Goal: Task Accomplishment & Management: Use online tool/utility

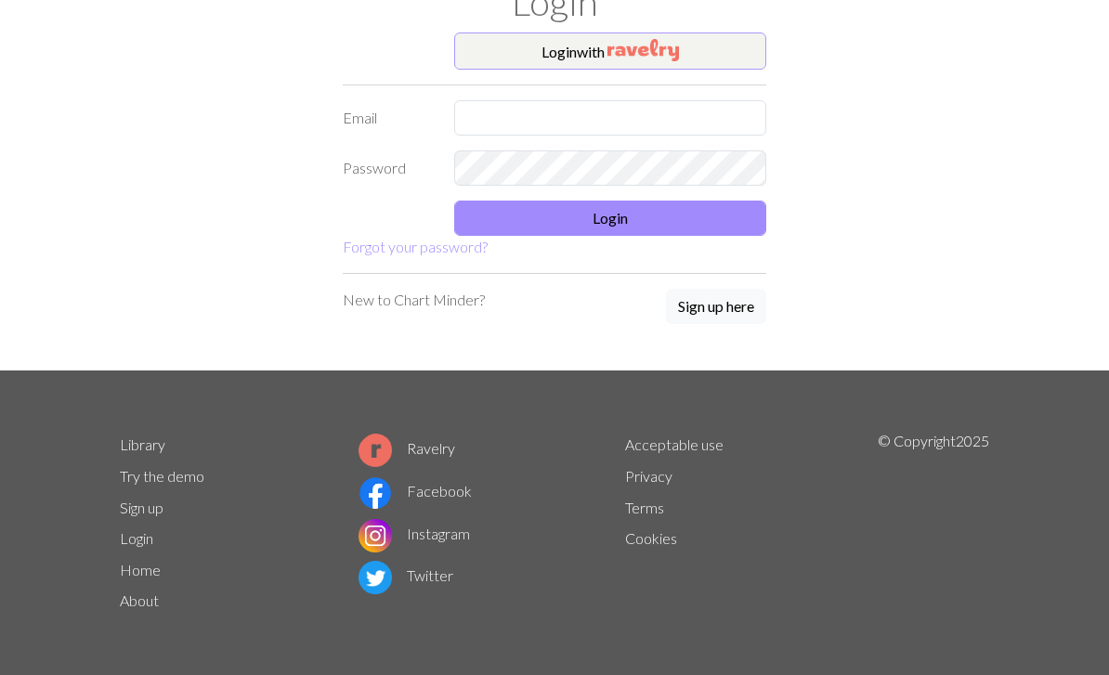
click at [657, 50] on img "button" at bounding box center [643, 50] width 72 height 22
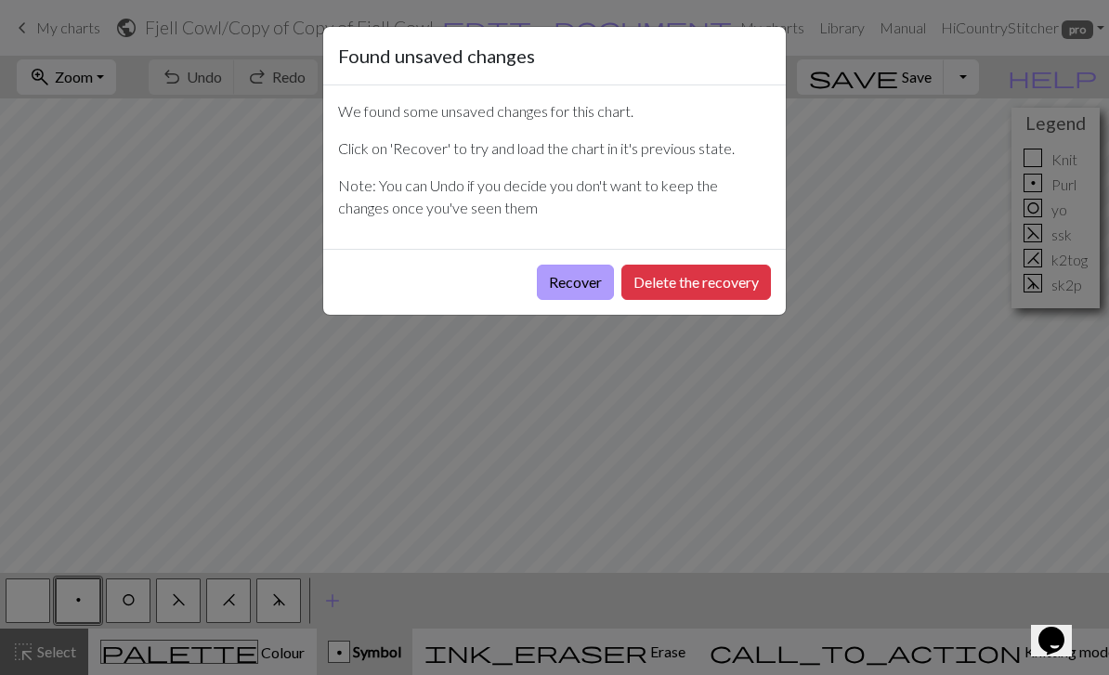
click at [572, 292] on button "Recover" at bounding box center [575, 282] width 77 height 35
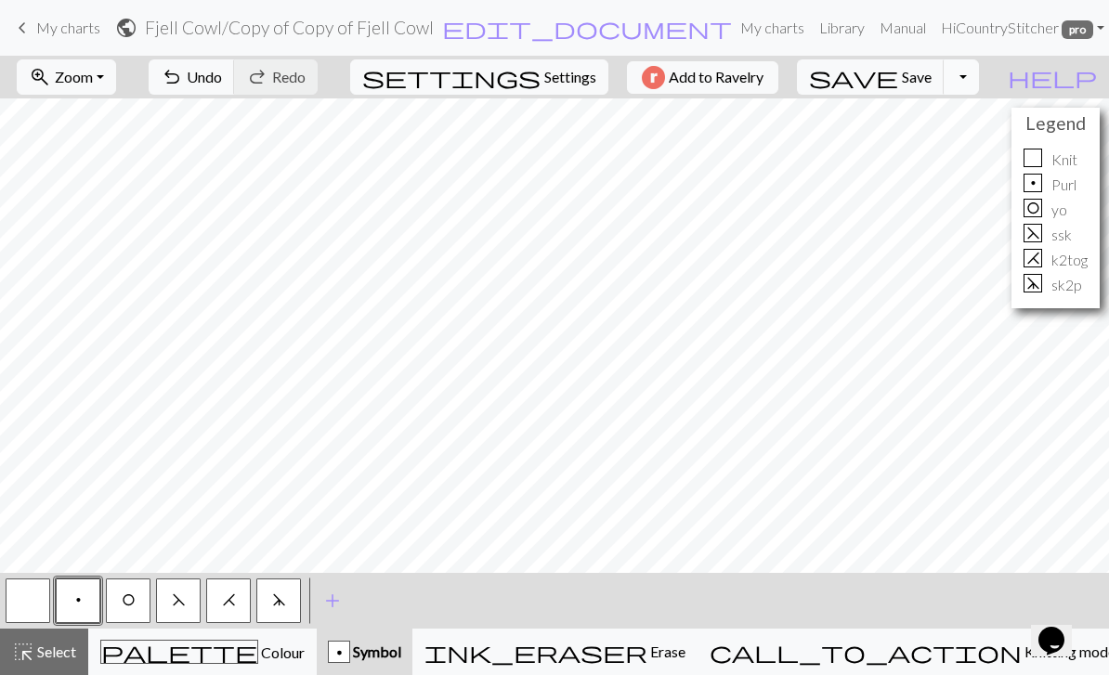
click at [979, 79] on button "Toggle Dropdown" at bounding box center [961, 76] width 35 height 35
click at [977, 138] on button "save_alt Download" at bounding box center [824, 148] width 306 height 30
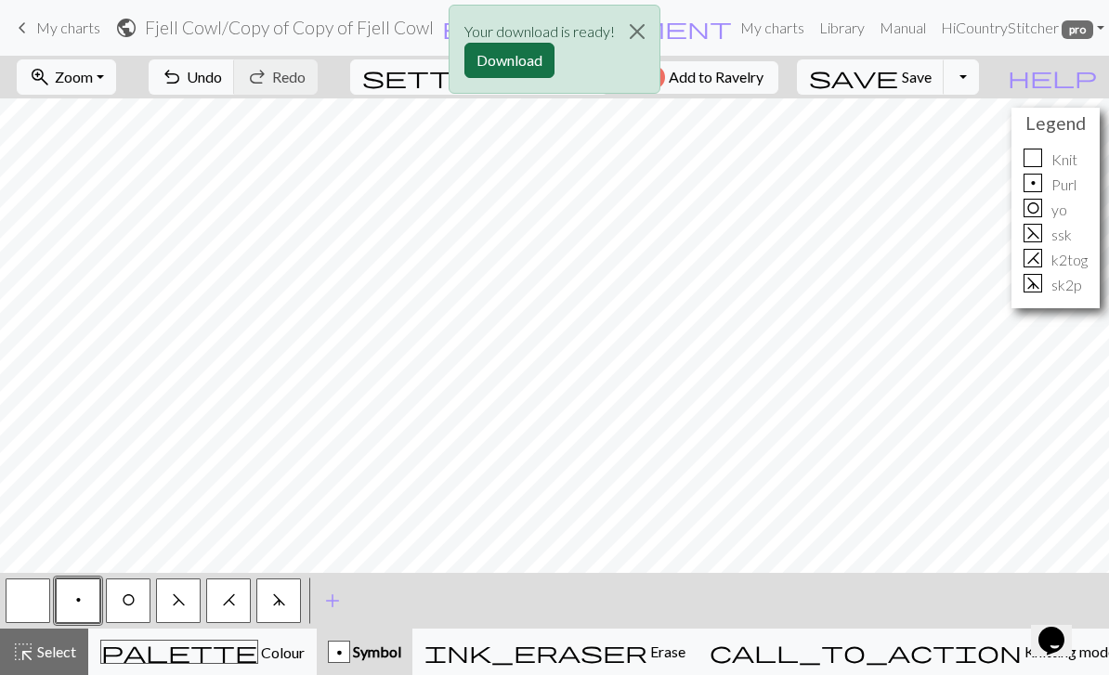
click at [526, 60] on button "Download" at bounding box center [509, 60] width 90 height 35
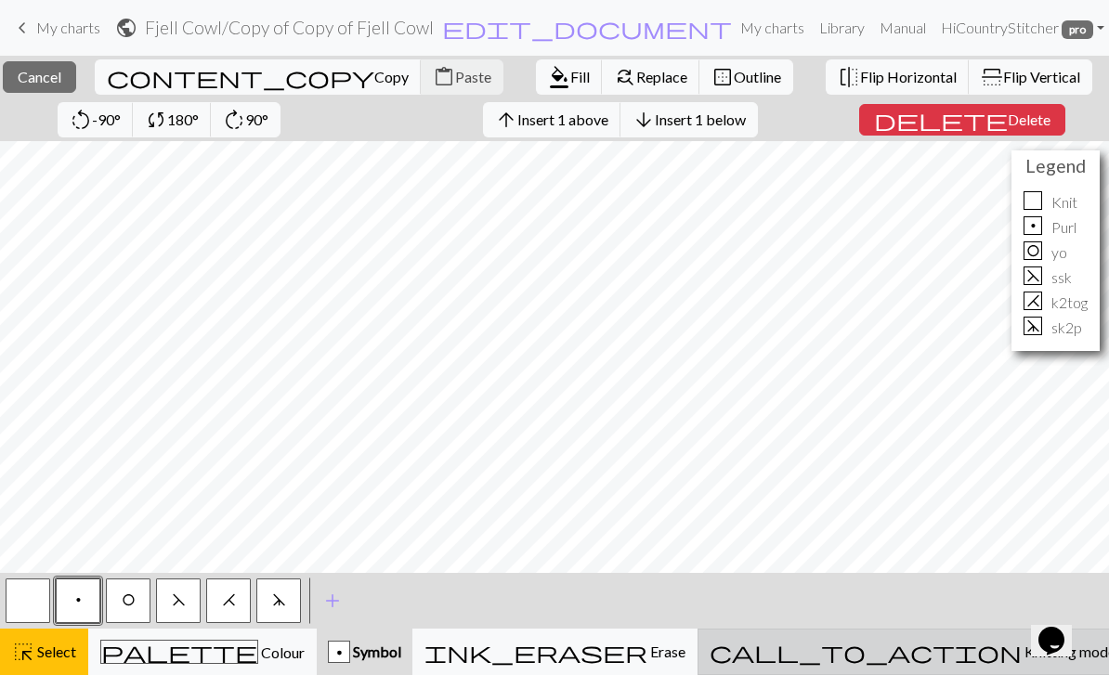
click at [1022, 648] on span "Knitting mode" at bounding box center [1069, 652] width 94 height 18
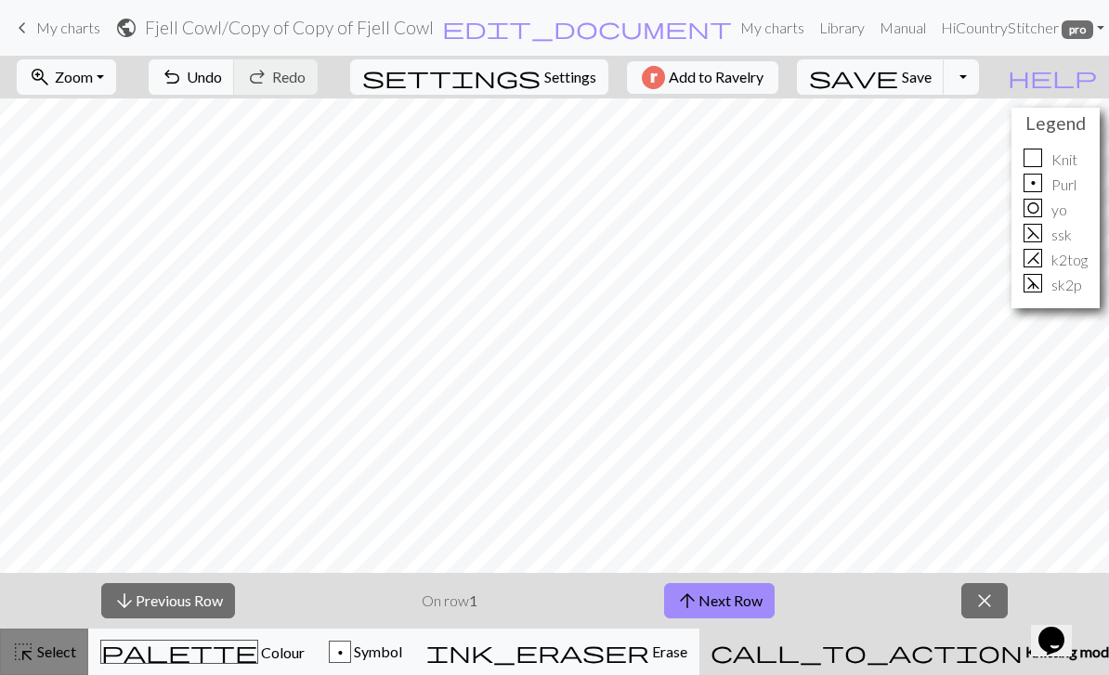
click at [68, 654] on span "Select" at bounding box center [55, 652] width 42 height 18
click at [350, 647] on div "p" at bounding box center [340, 653] width 20 height 22
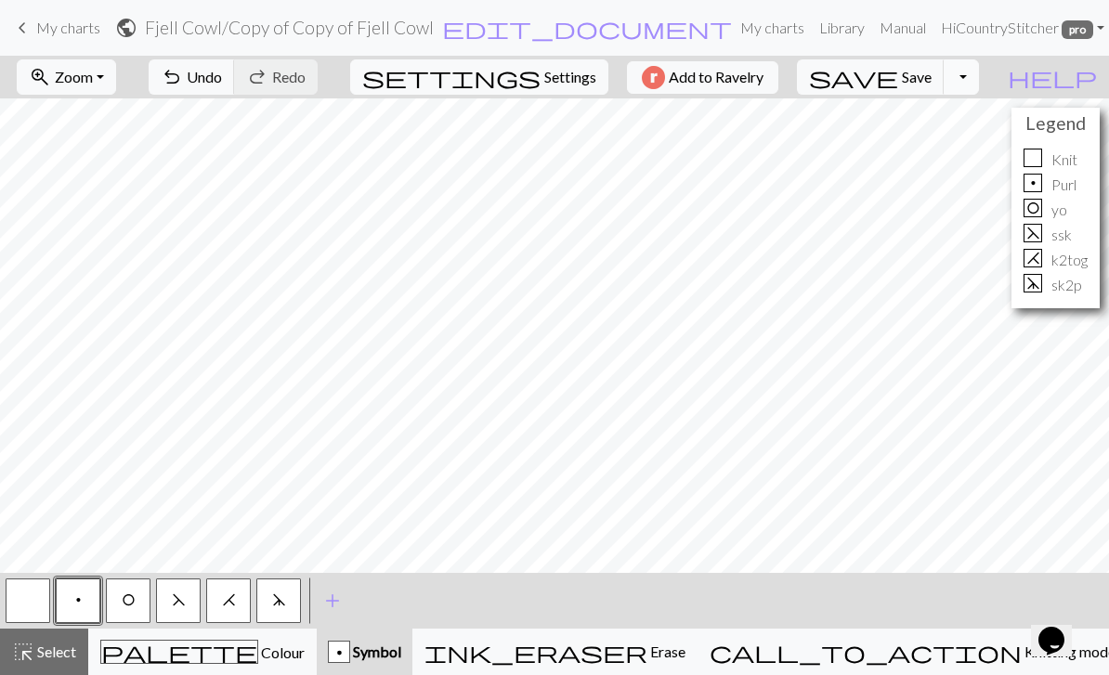
click at [979, 70] on button "Toggle Dropdown" at bounding box center [961, 76] width 35 height 35
click at [979, 77] on button "Toggle Dropdown" at bounding box center [961, 76] width 35 height 35
click at [575, 72] on span "Settings" at bounding box center [570, 77] width 52 height 22
select select "aran"
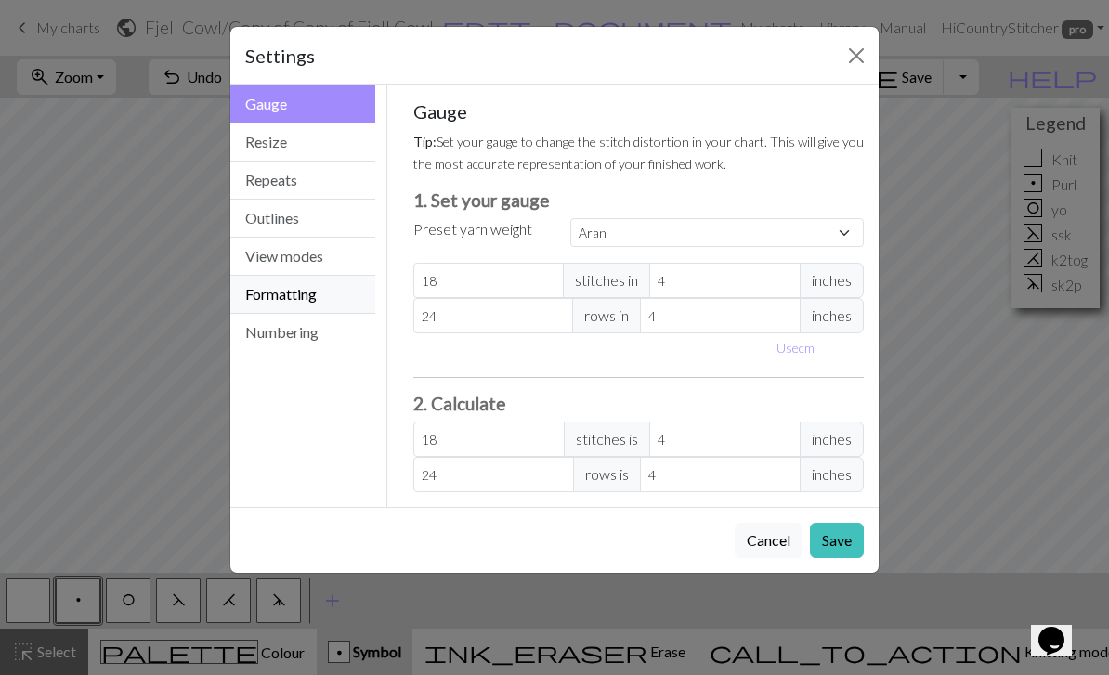
click at [341, 282] on button "Formatting" at bounding box center [302, 295] width 145 height 38
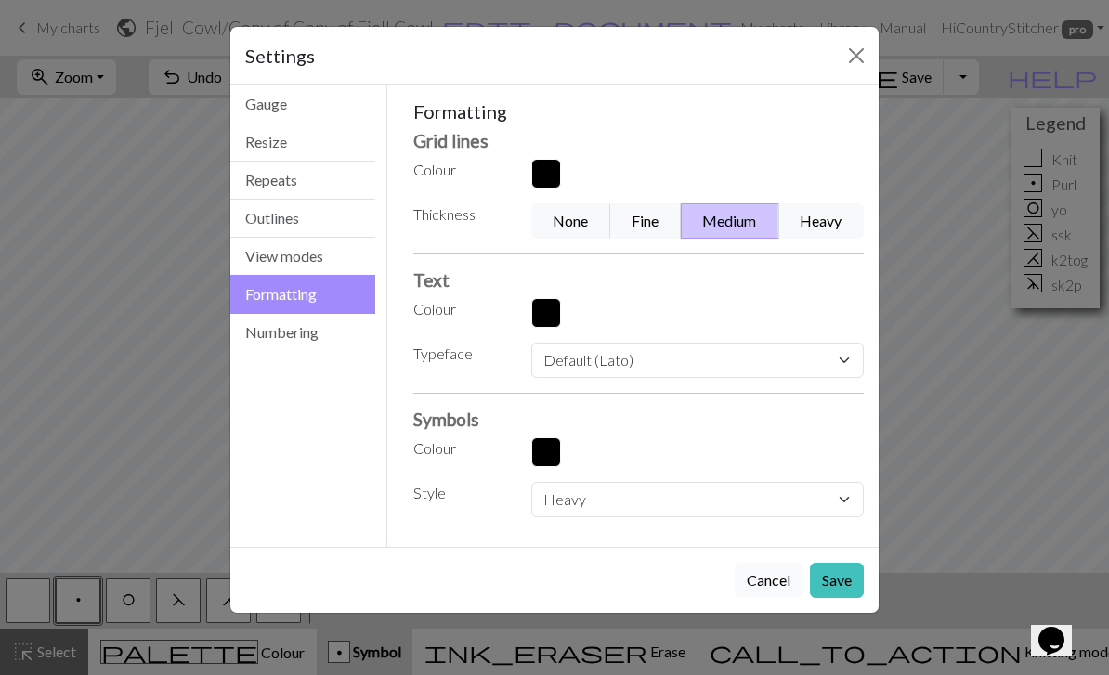
click at [765, 577] on button "Cancel" at bounding box center [769, 580] width 68 height 35
